Goal: Task Accomplishment & Management: Complete application form

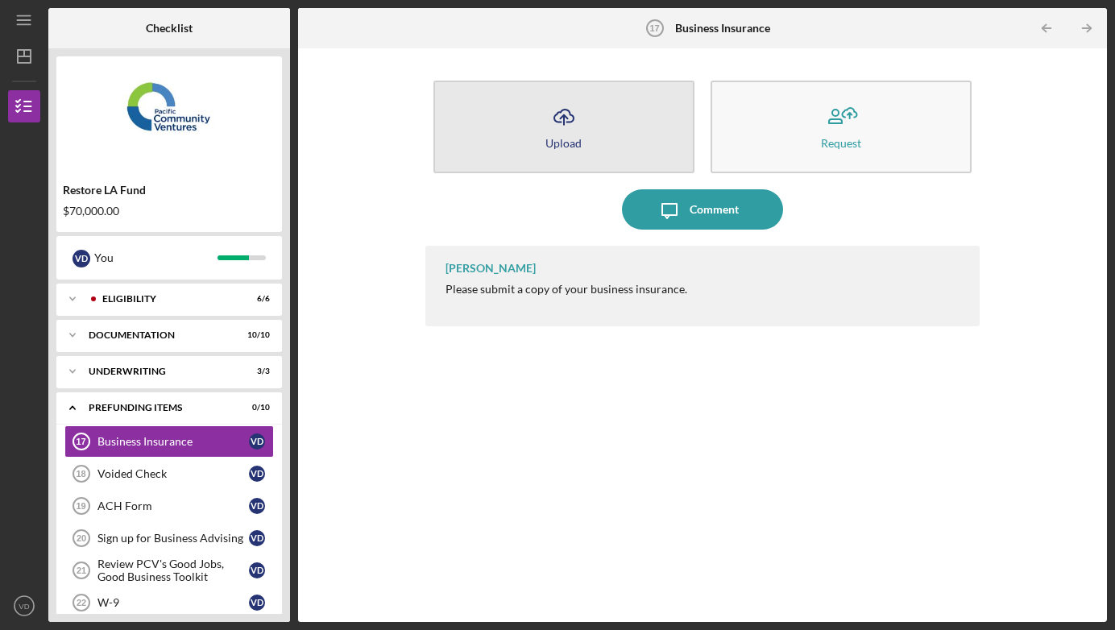
click at [561, 137] on div "Upload" at bounding box center [564, 143] width 36 height 12
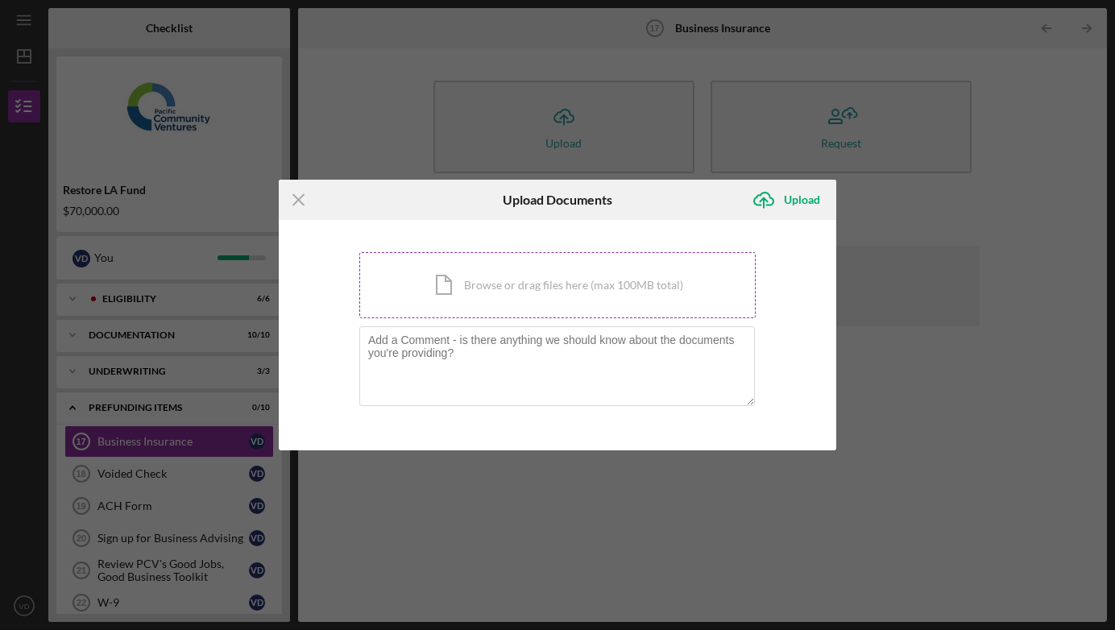
click at [508, 291] on div "Icon/Document Browse or drag files here (max 100MB total) Tap to choose files o…" at bounding box center [557, 285] width 396 height 66
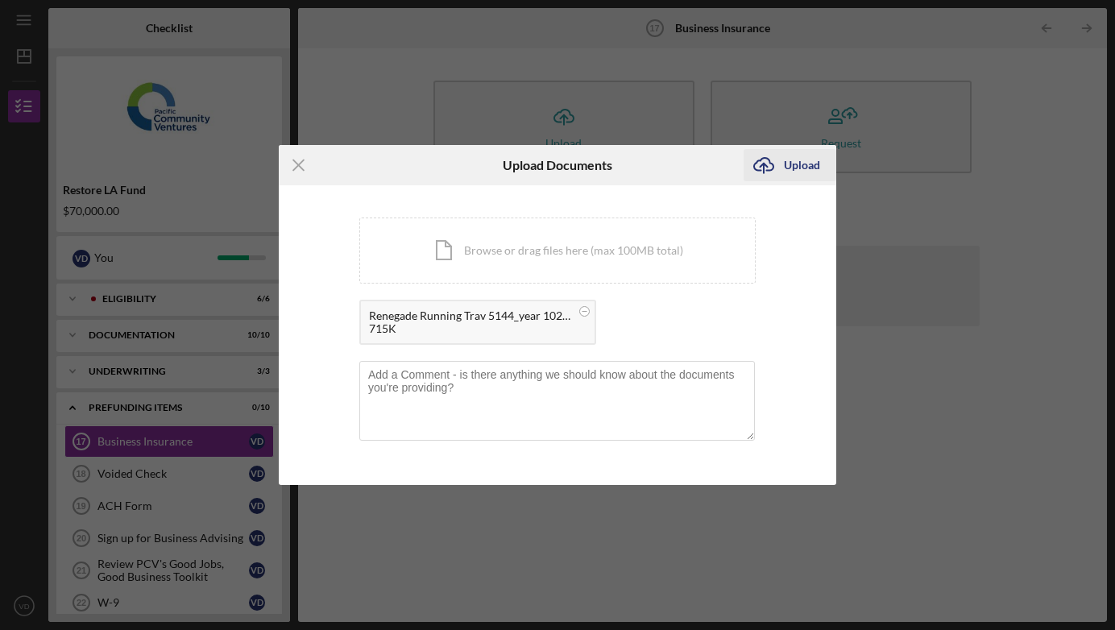
click at [802, 164] on div "Upload" at bounding box center [802, 165] width 36 height 32
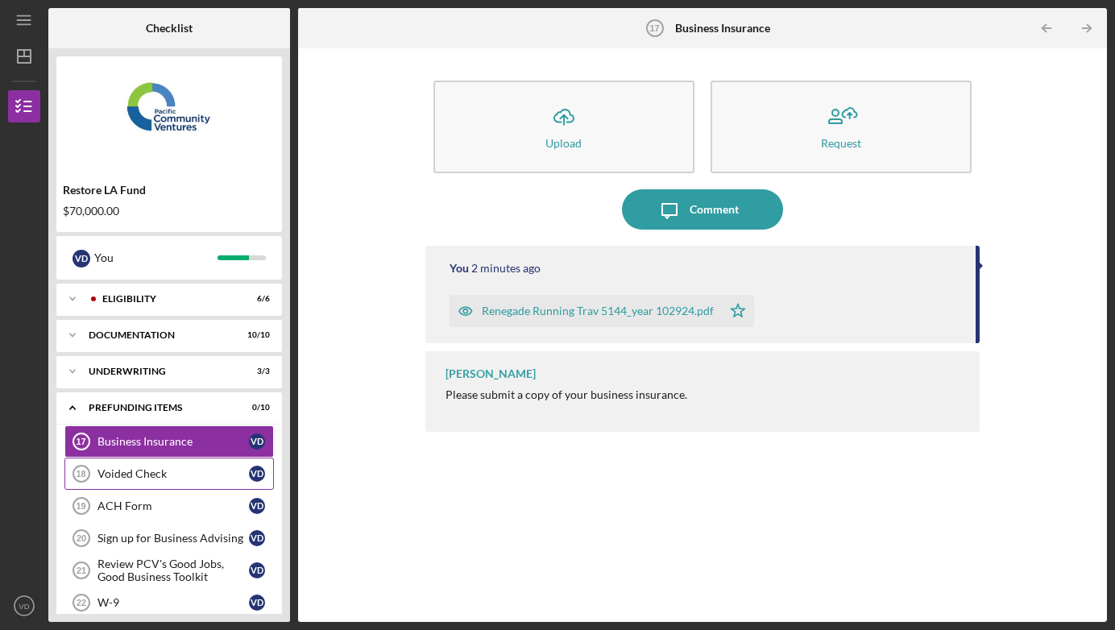
click at [143, 475] on div "Voided Check" at bounding box center [173, 473] width 151 height 13
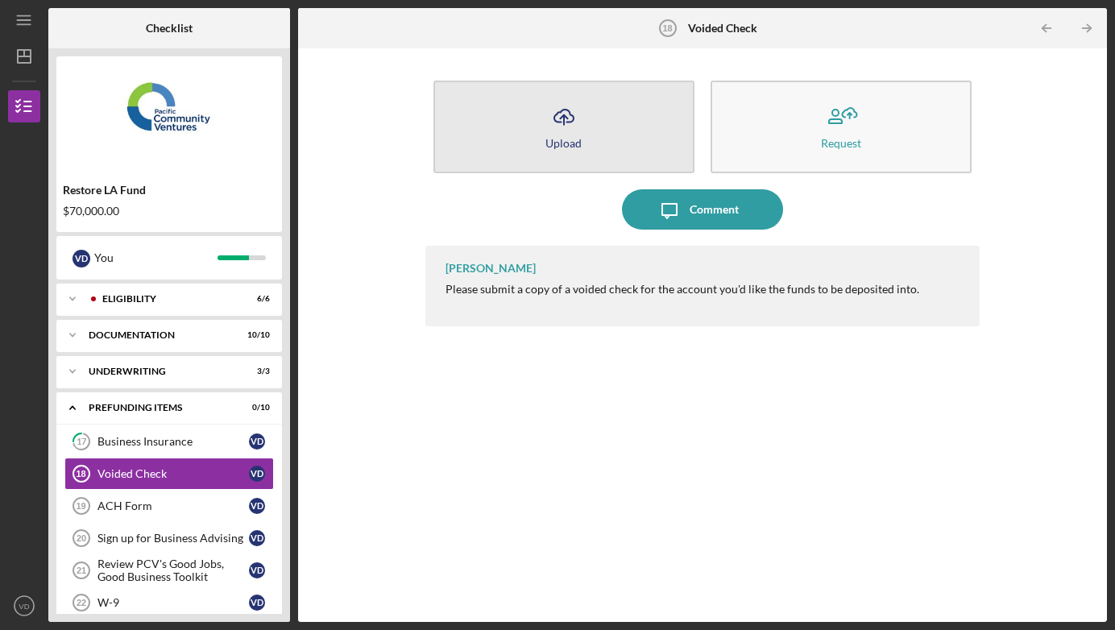
click at [555, 132] on icon "Icon/Upload" at bounding box center [564, 117] width 40 height 40
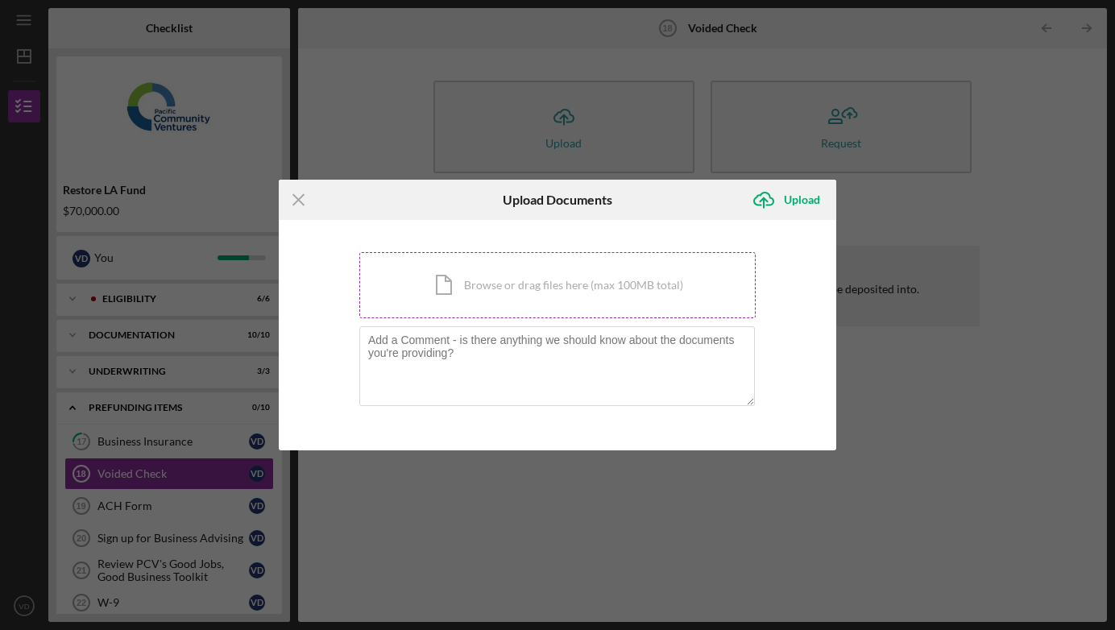
click at [566, 293] on div "Icon/Document Browse or drag files here (max 100MB total) Tap to choose files o…" at bounding box center [557, 285] width 396 height 66
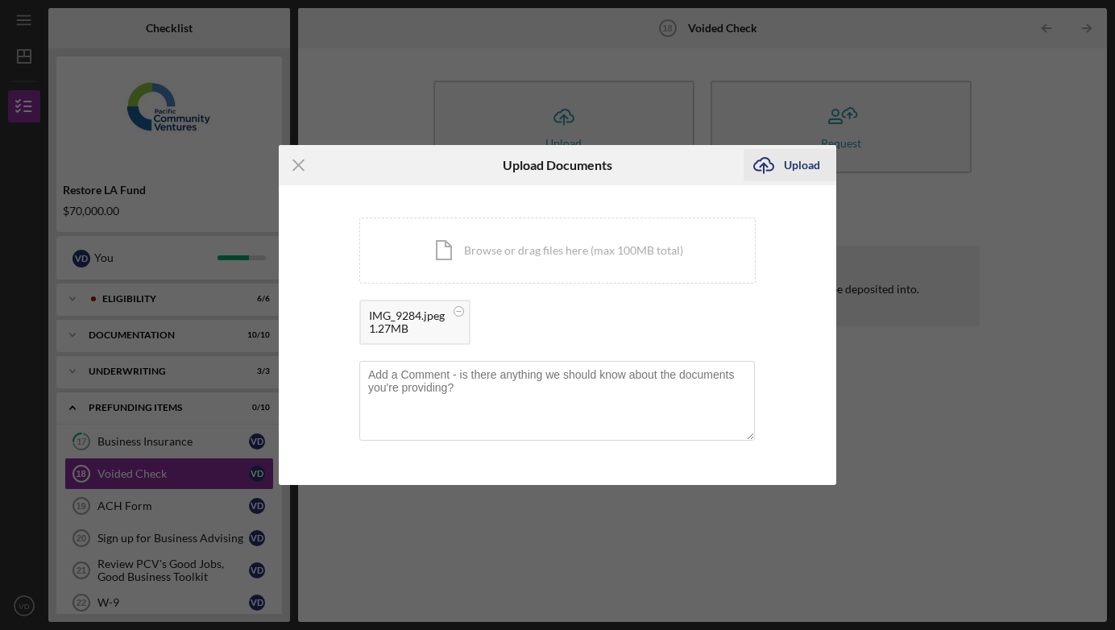
click at [801, 161] on div "Upload" at bounding box center [802, 165] width 36 height 32
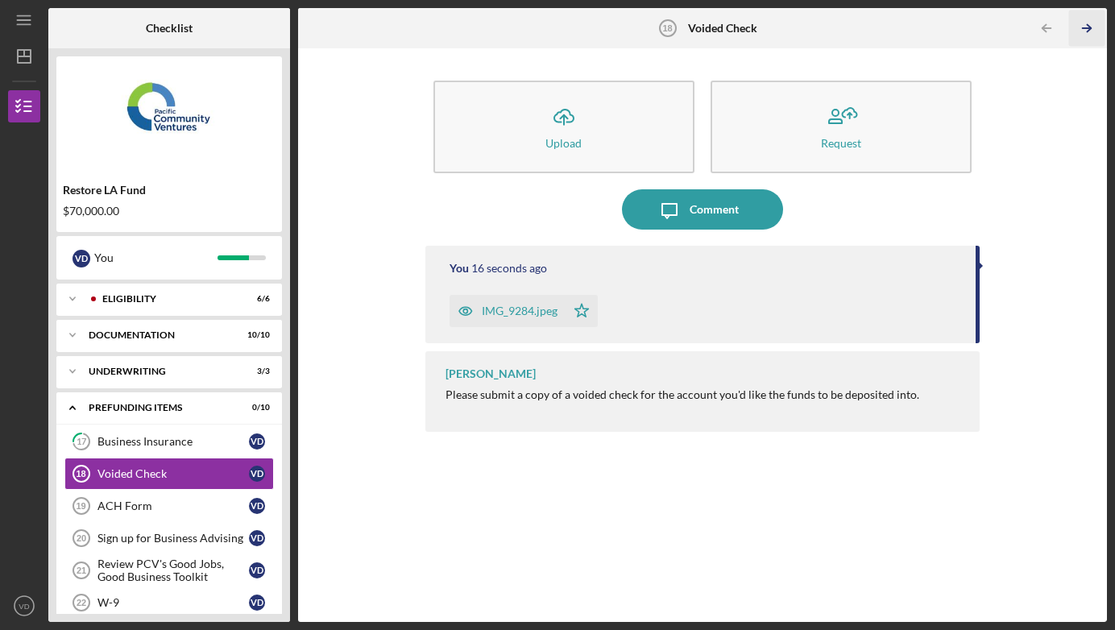
click at [1088, 26] on polyline "button" at bounding box center [1089, 28] width 4 height 7
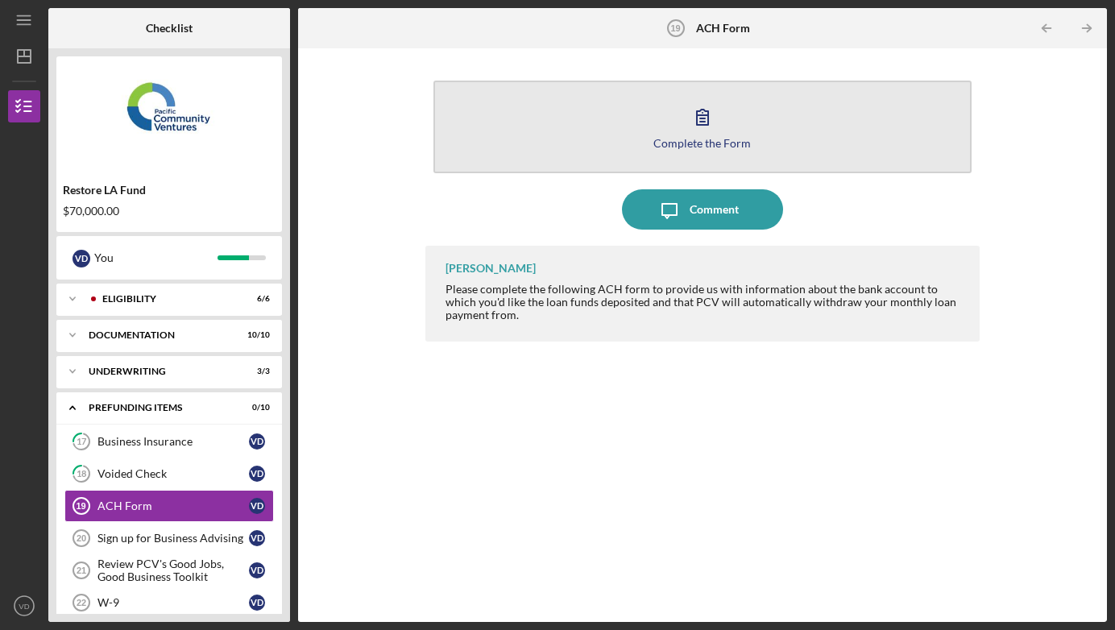
click at [705, 142] on div "Complete the Form" at bounding box center [703, 143] width 98 height 12
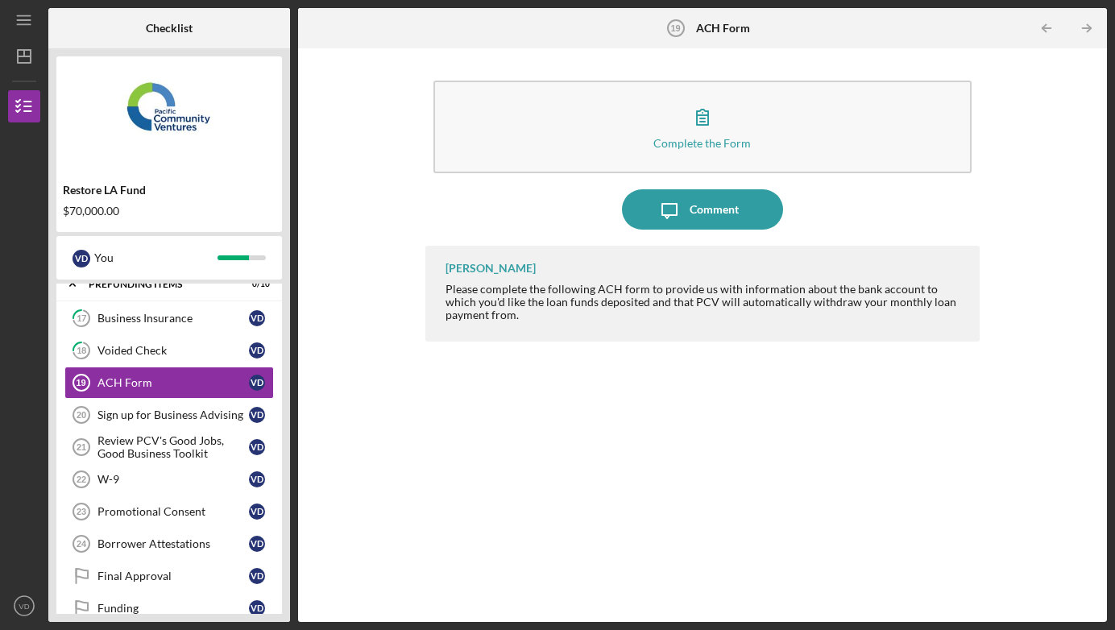
scroll to position [147, 0]
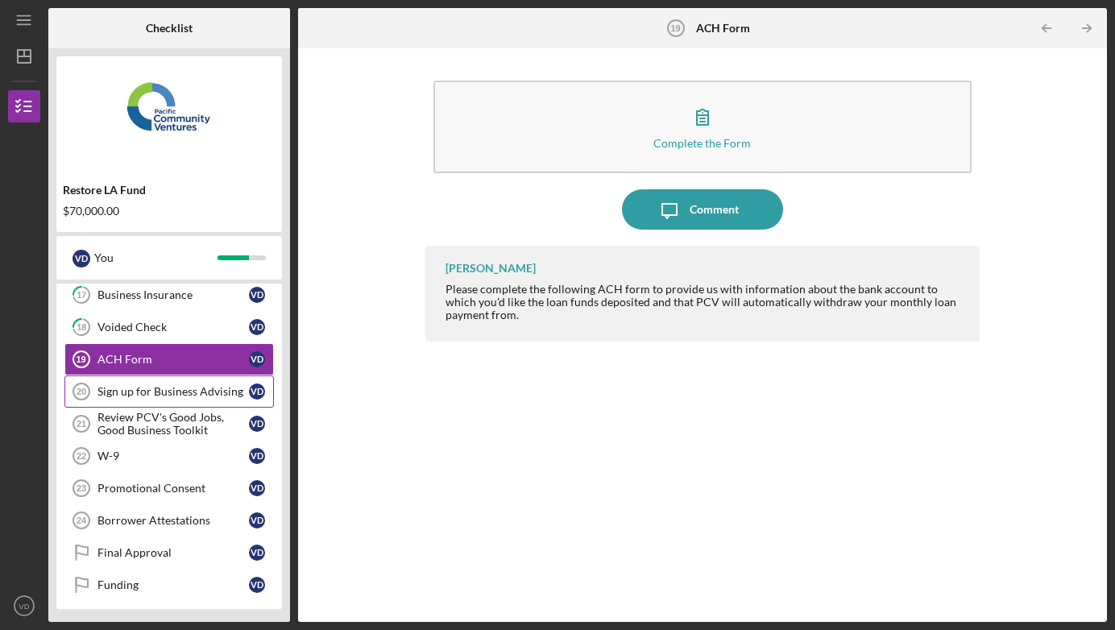
click at [176, 390] on div "Sign up for Business Advising" at bounding box center [173, 391] width 151 height 13
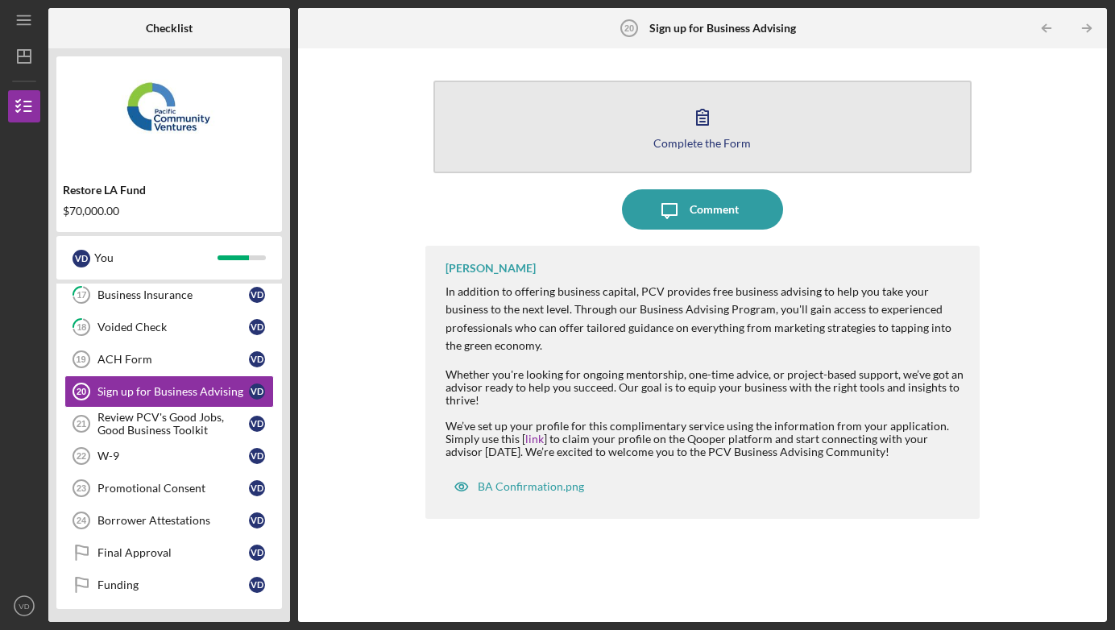
click at [705, 131] on icon "button" at bounding box center [703, 117] width 40 height 40
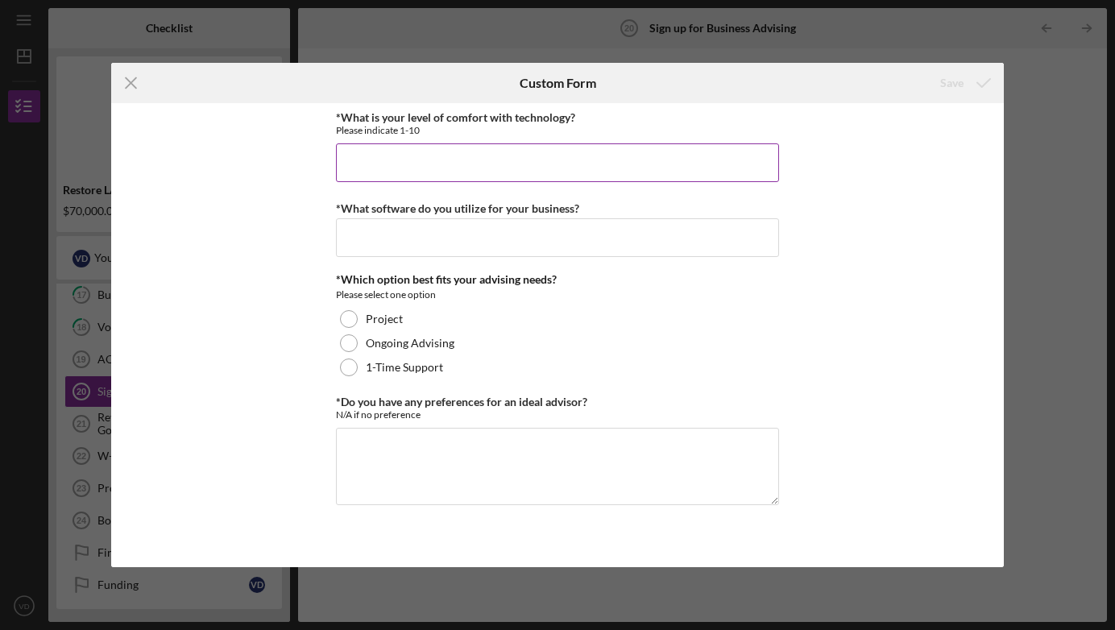
click at [518, 151] on input "*What is your level of comfort with technology?" at bounding box center [557, 162] width 443 height 39
type input "10"
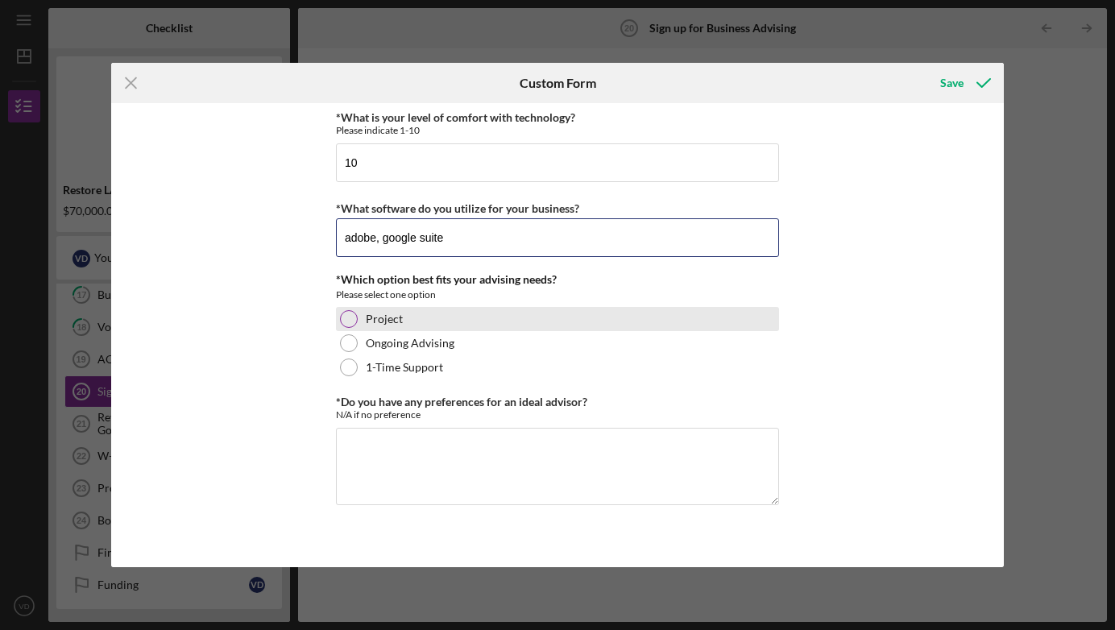
type input "adobe, google suite"
click at [351, 316] on div at bounding box center [349, 319] width 18 height 18
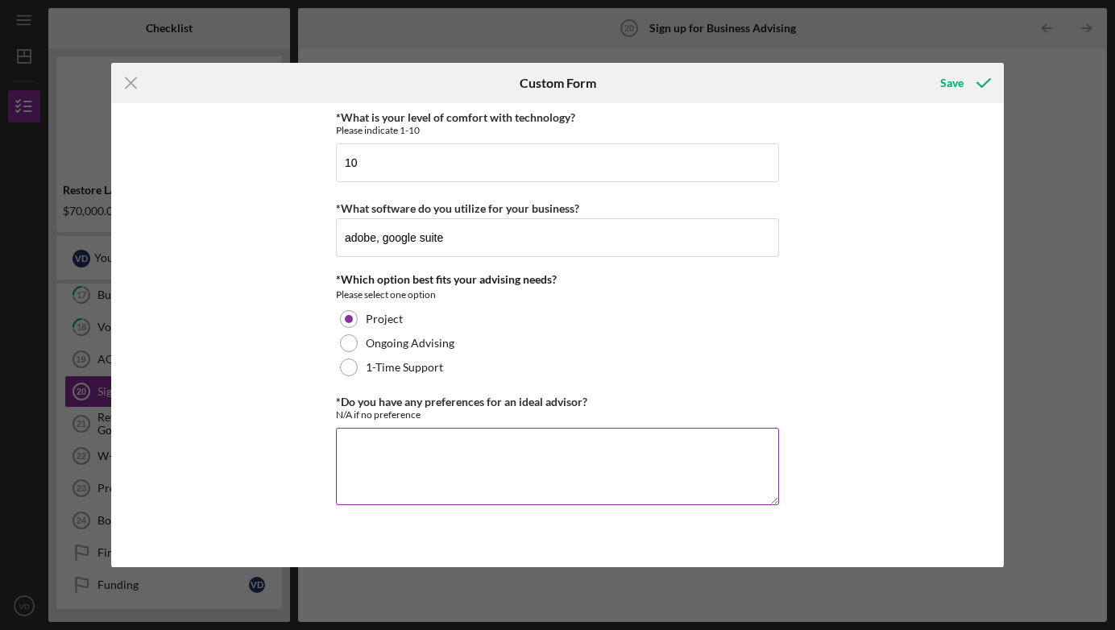
click at [432, 454] on textarea "*Do you have any preferences for an ideal advisor?" at bounding box center [557, 466] width 443 height 77
type textarea "f"
type textarea "growth support"
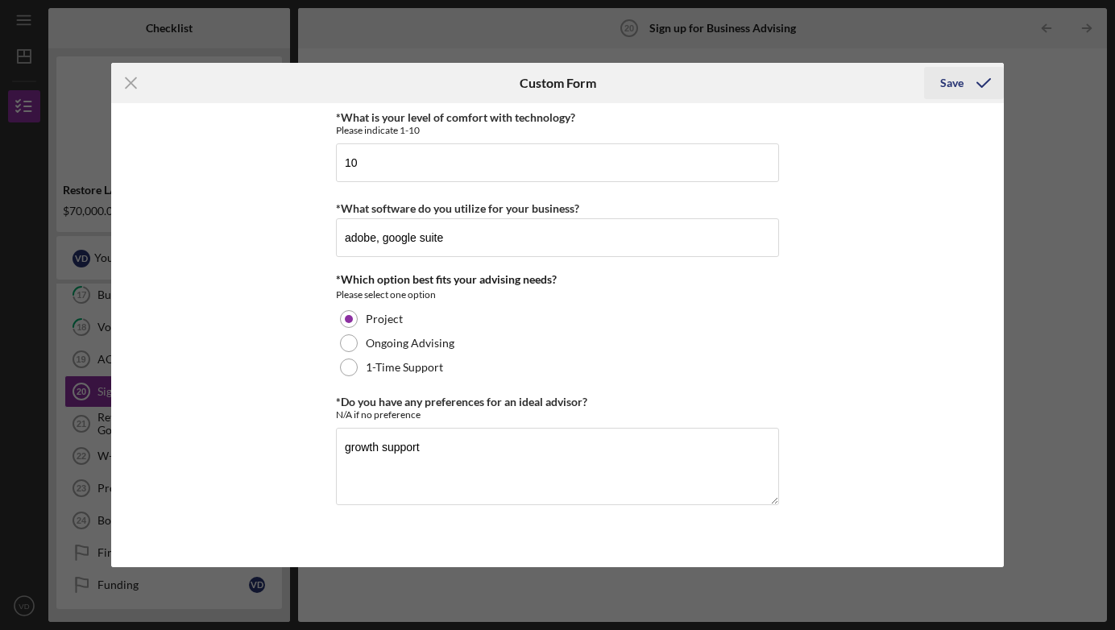
click at [950, 79] on div "Save" at bounding box center [951, 83] width 23 height 32
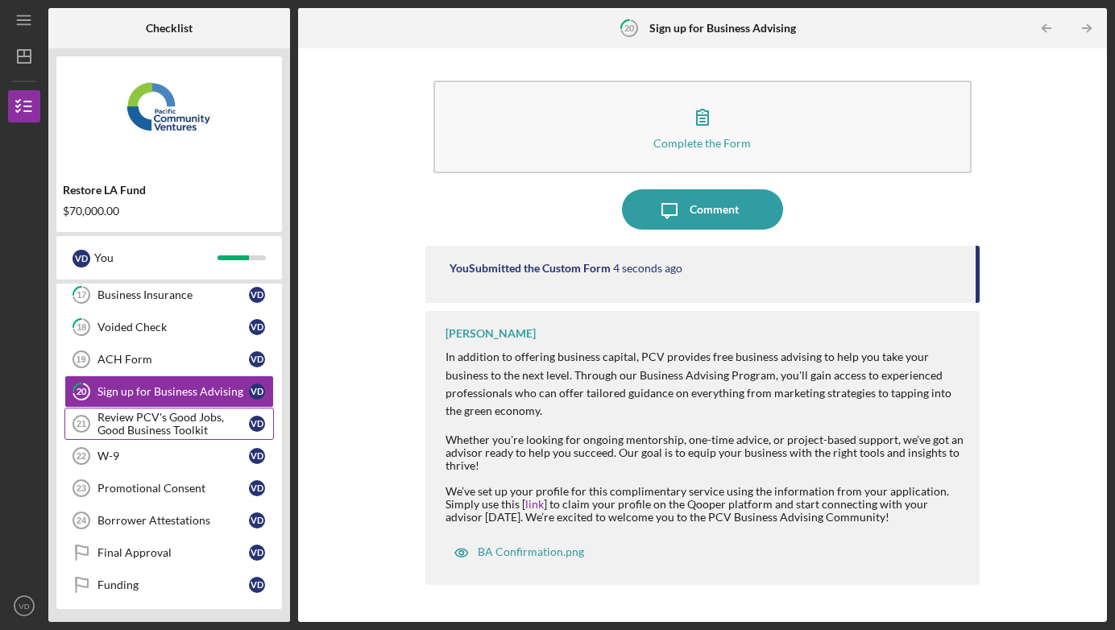
click at [184, 432] on div "Review PCV's Good Jobs, Good Business Toolkit" at bounding box center [173, 424] width 151 height 26
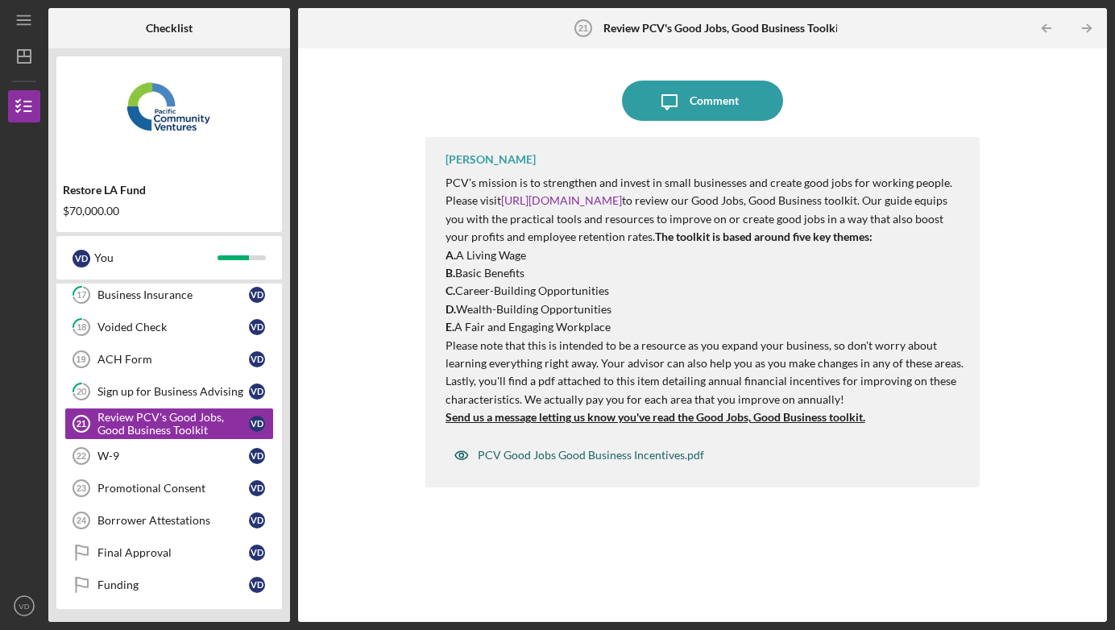
click at [622, 462] on div "PCV Good Jobs Good Business Incentives.pdf" at bounding box center [591, 455] width 226 height 13
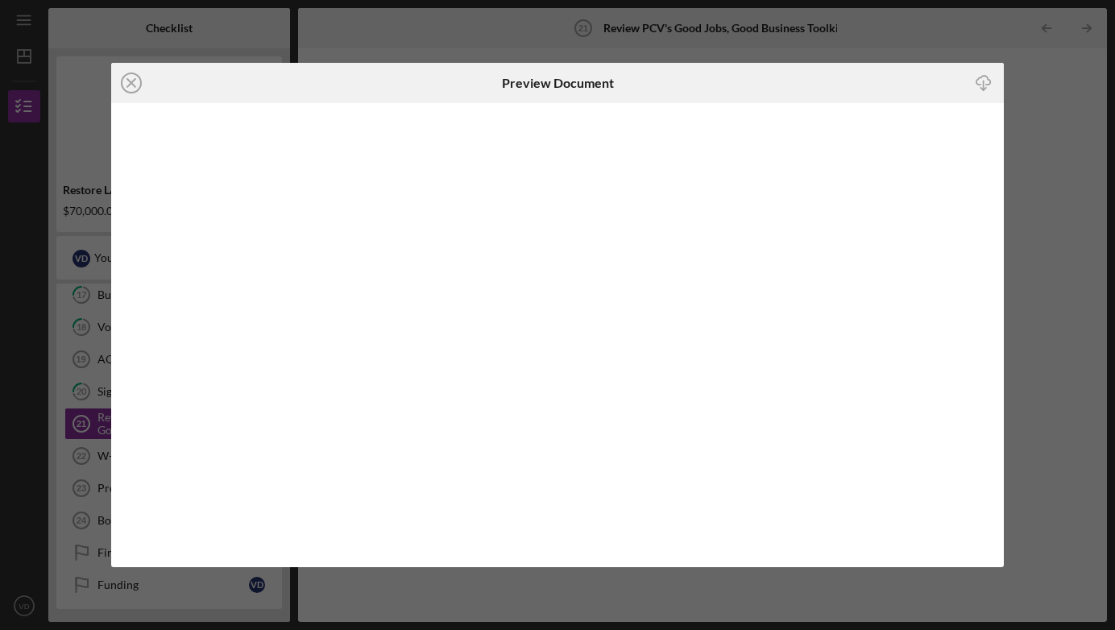
click at [982, 83] on icon "Icon/Download" at bounding box center [983, 83] width 36 height 36
click at [131, 80] on icon "Icon/Close" at bounding box center [131, 83] width 40 height 40
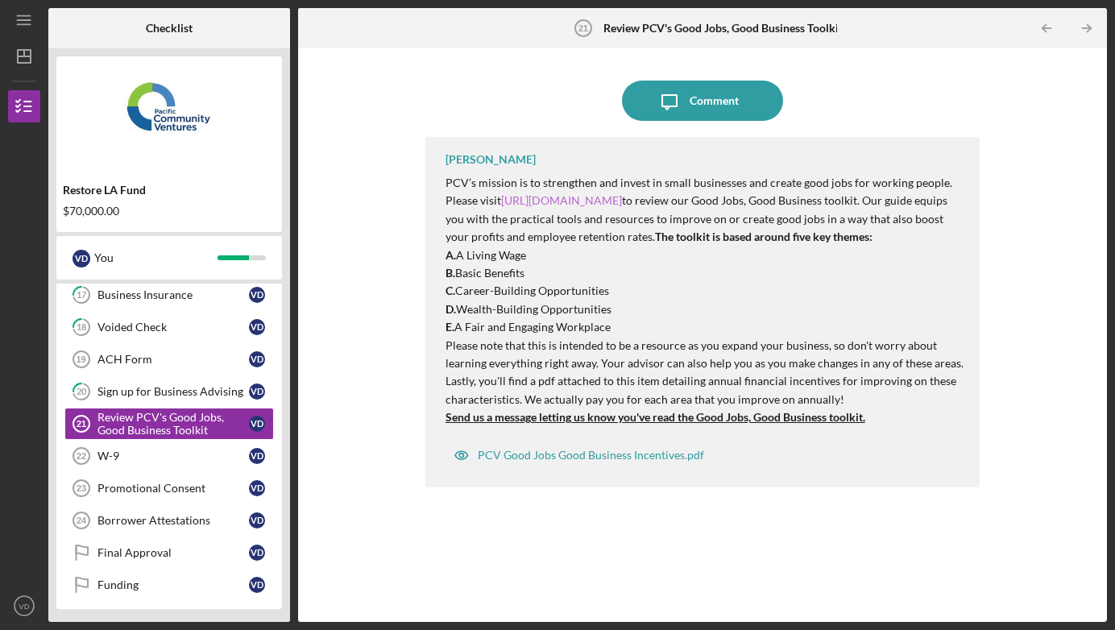
click at [622, 194] on link "[URL][DOMAIN_NAME]" at bounding box center [561, 200] width 121 height 14
click at [700, 108] on div "Comment" at bounding box center [714, 101] width 49 height 40
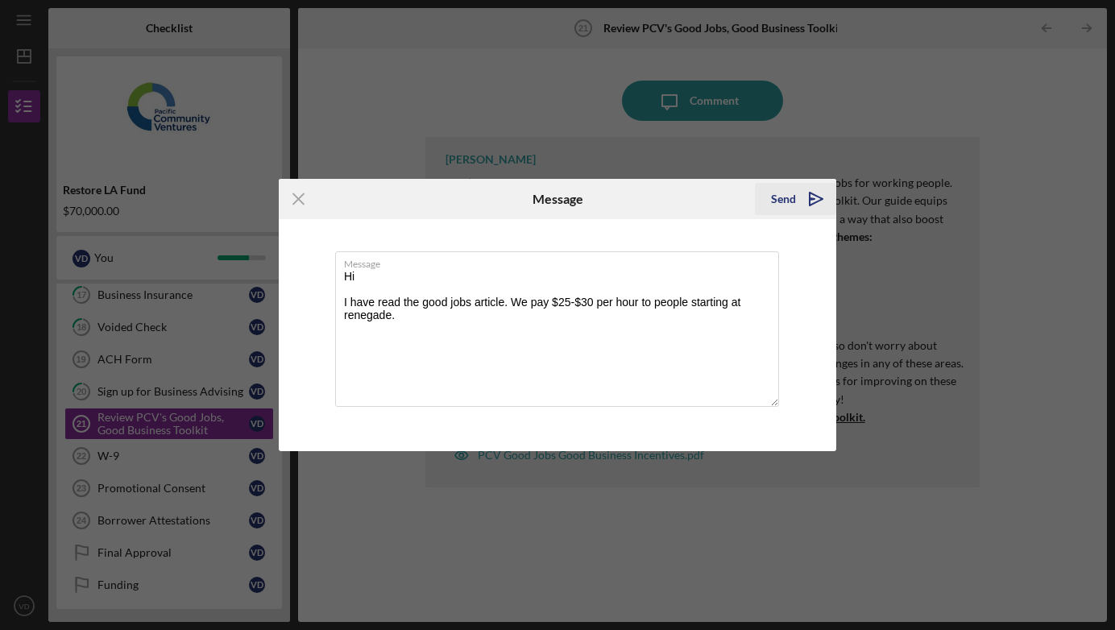
type textarea "Hi I have read the good jobs article. We pay $25-$30 per hour to people startin…"
click at [782, 197] on div "Send" at bounding box center [783, 199] width 25 height 32
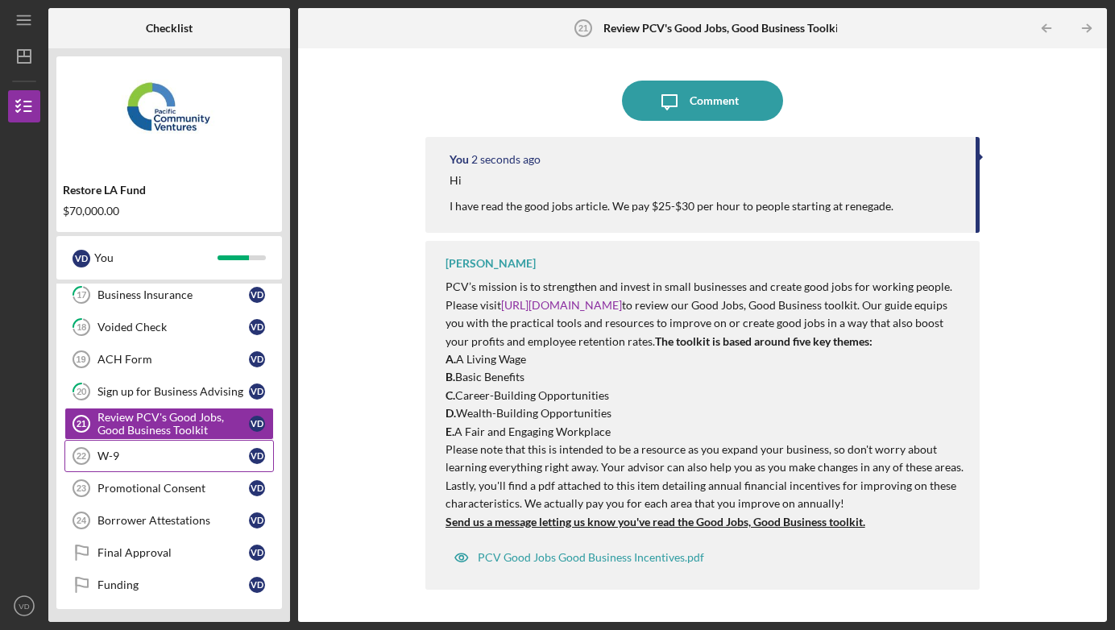
click at [148, 453] on div "W-9" at bounding box center [173, 456] width 151 height 13
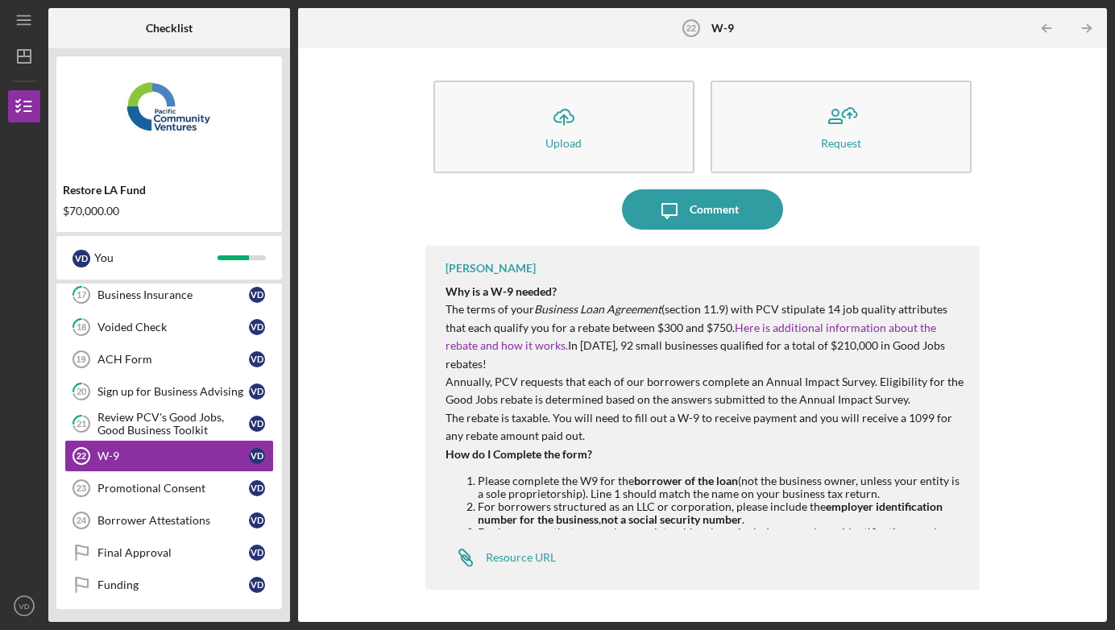
click at [1016, 359] on div "Icon/Upload Upload Request Icon/Message Comment [PERSON_NAME] Why is a W-9 need…" at bounding box center [702, 335] width 793 height 558
click at [505, 557] on div "Resource URL" at bounding box center [521, 557] width 70 height 13
click at [173, 487] on div "Promotional Consent" at bounding box center [173, 488] width 151 height 13
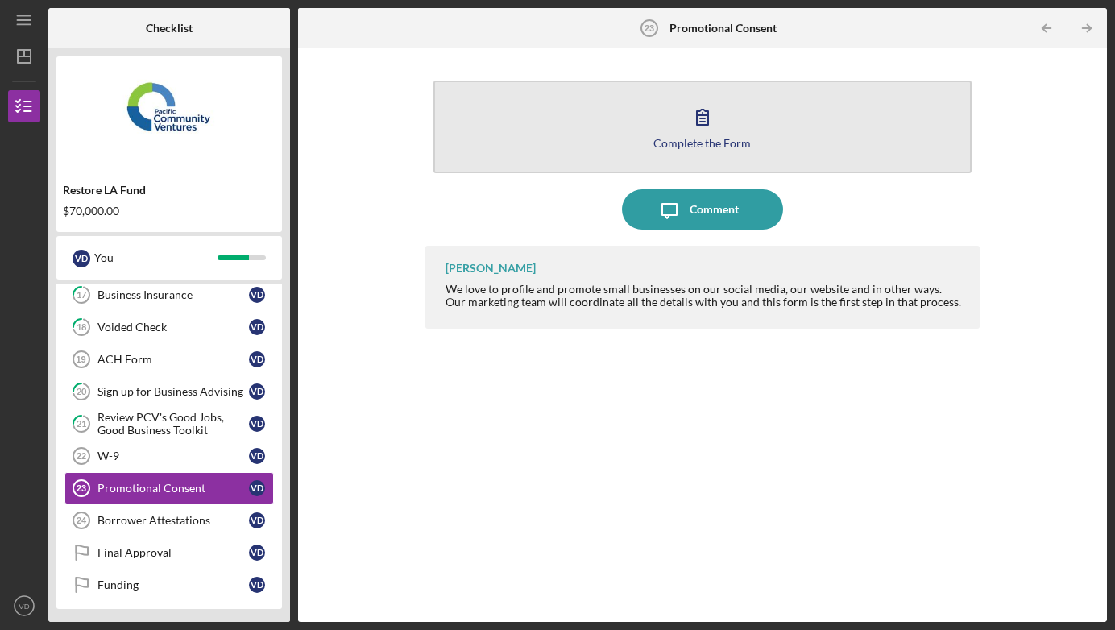
click at [703, 132] on icon "button" at bounding box center [703, 117] width 40 height 40
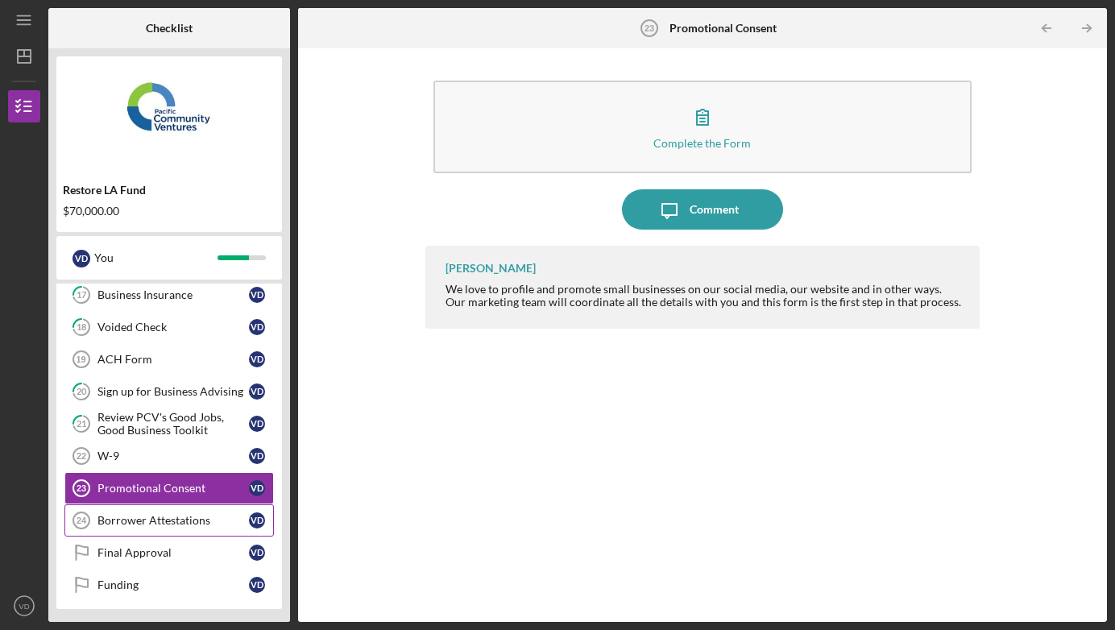
click at [214, 517] on div "Borrower Attestations" at bounding box center [173, 520] width 151 height 13
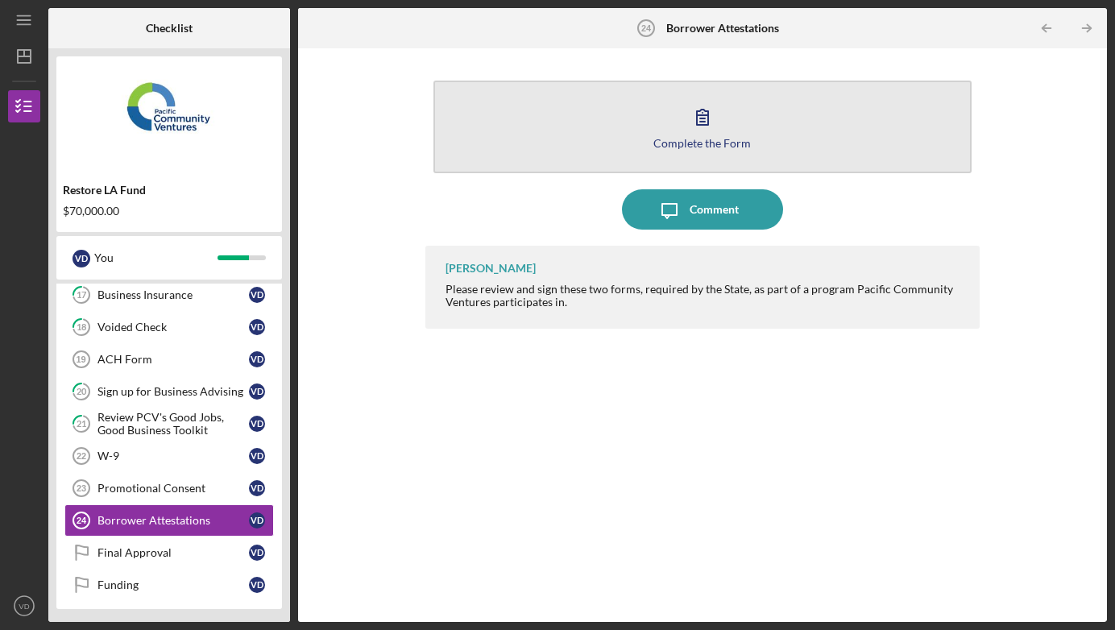
click at [695, 138] on div "Complete the Form" at bounding box center [703, 143] width 98 height 12
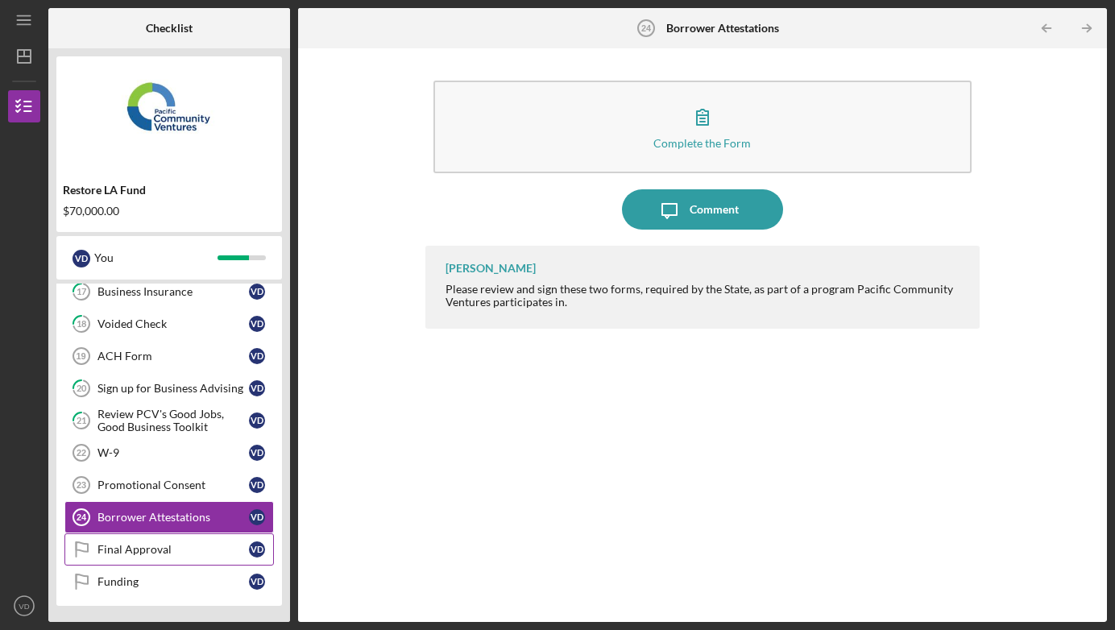
scroll to position [150, 0]
click at [167, 544] on div "Final Approval" at bounding box center [173, 549] width 151 height 13
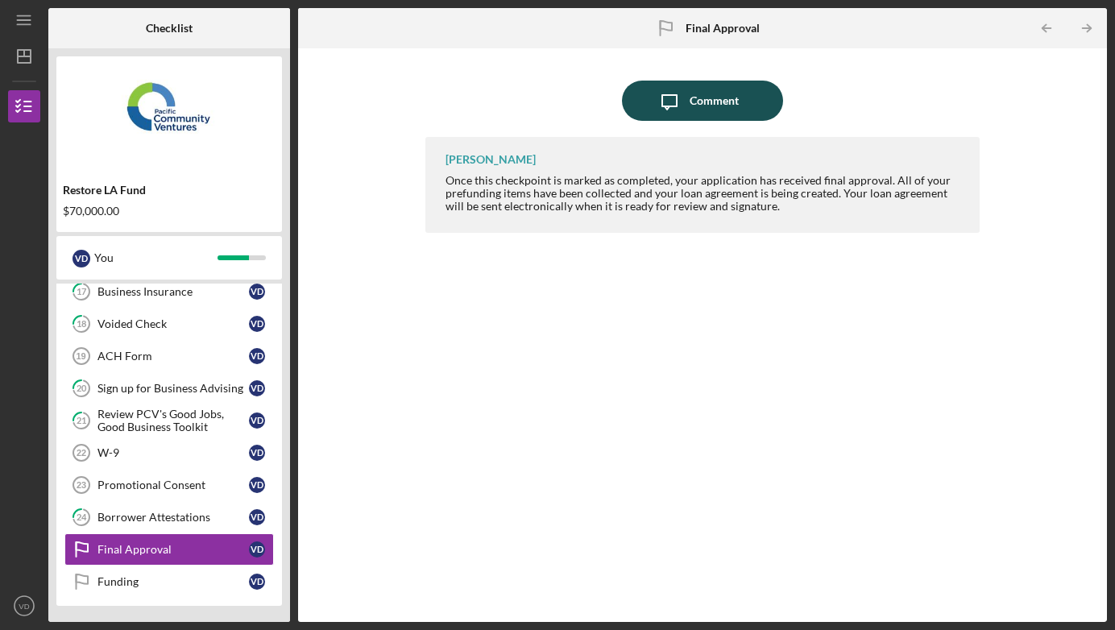
click at [717, 99] on div "Comment" at bounding box center [714, 101] width 49 height 40
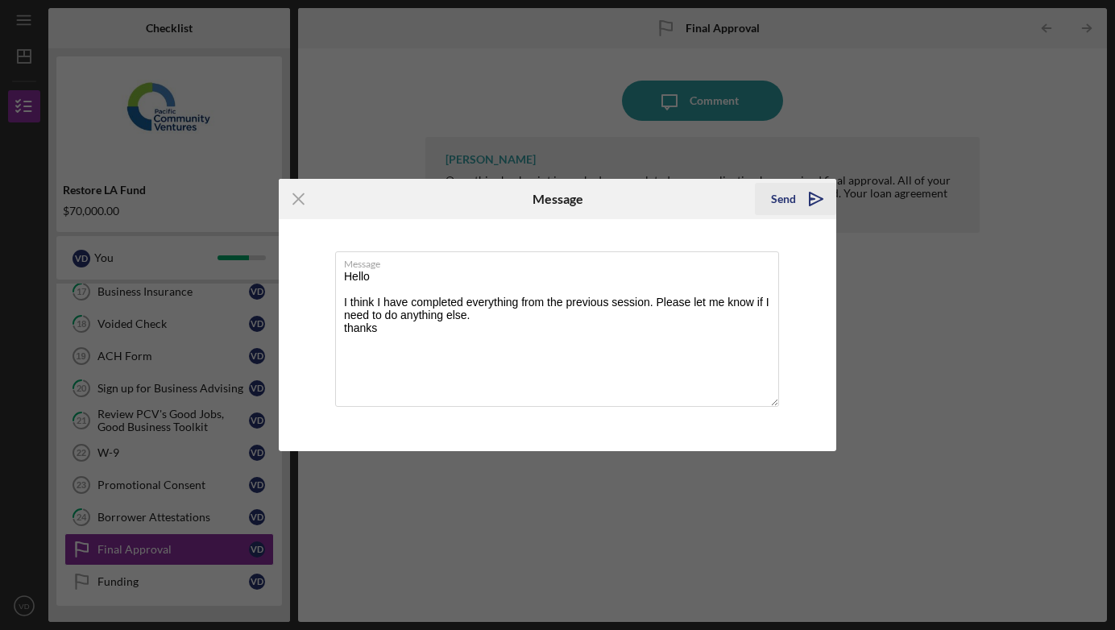
type textarea "Hello I think I have completed everything from the previous session. Please let…"
click at [799, 193] on icon "Icon/icon-invite-send" at bounding box center [816, 199] width 40 height 40
